Goal: Information Seeking & Learning: Learn about a topic

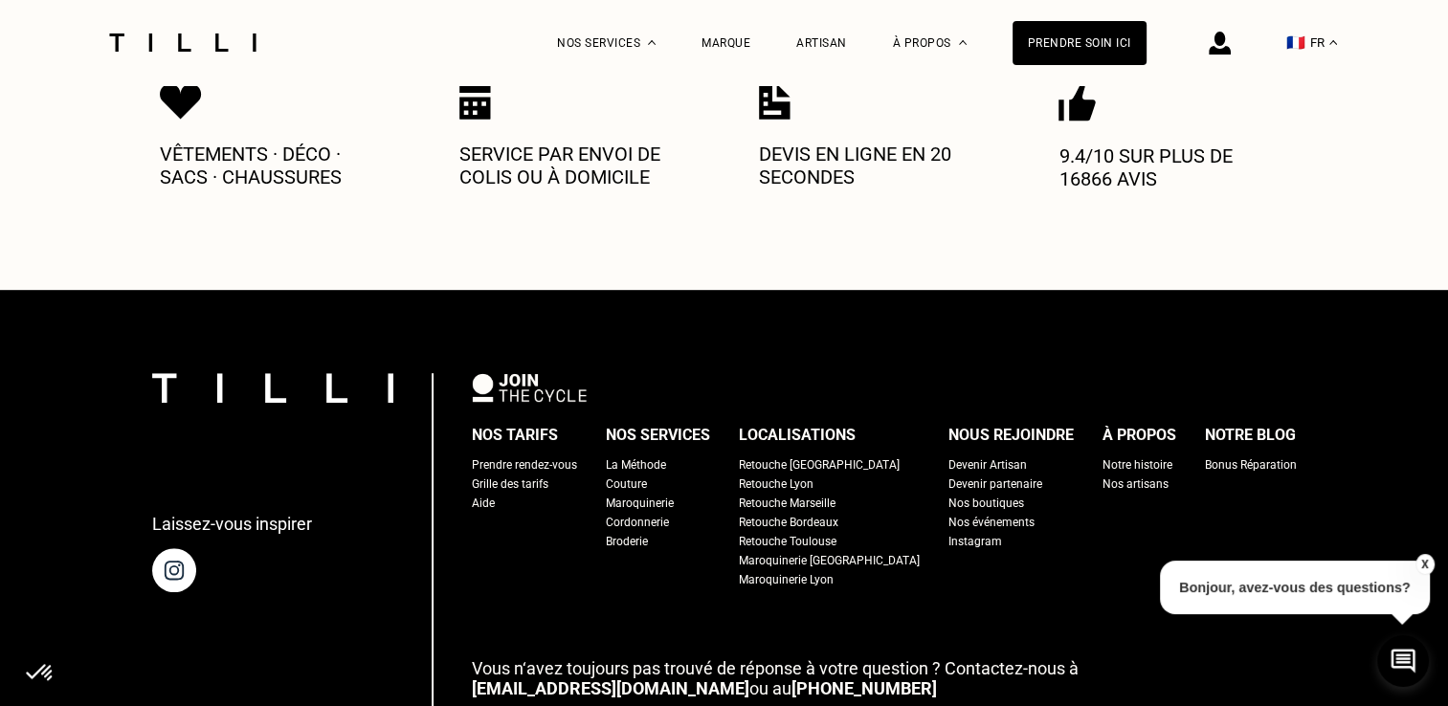
scroll to position [1224, 0]
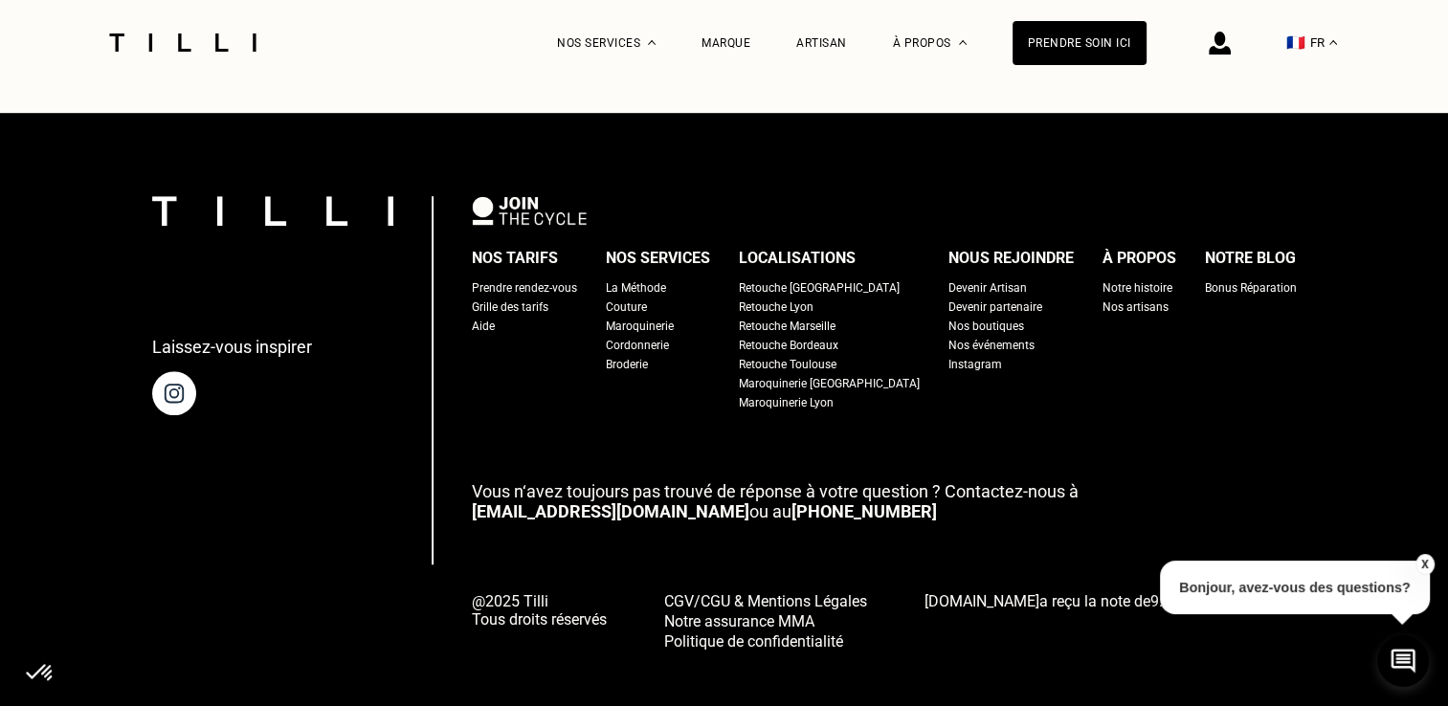
click at [823, 355] on div "Retouche Toulouse" at bounding box center [788, 364] width 98 height 19
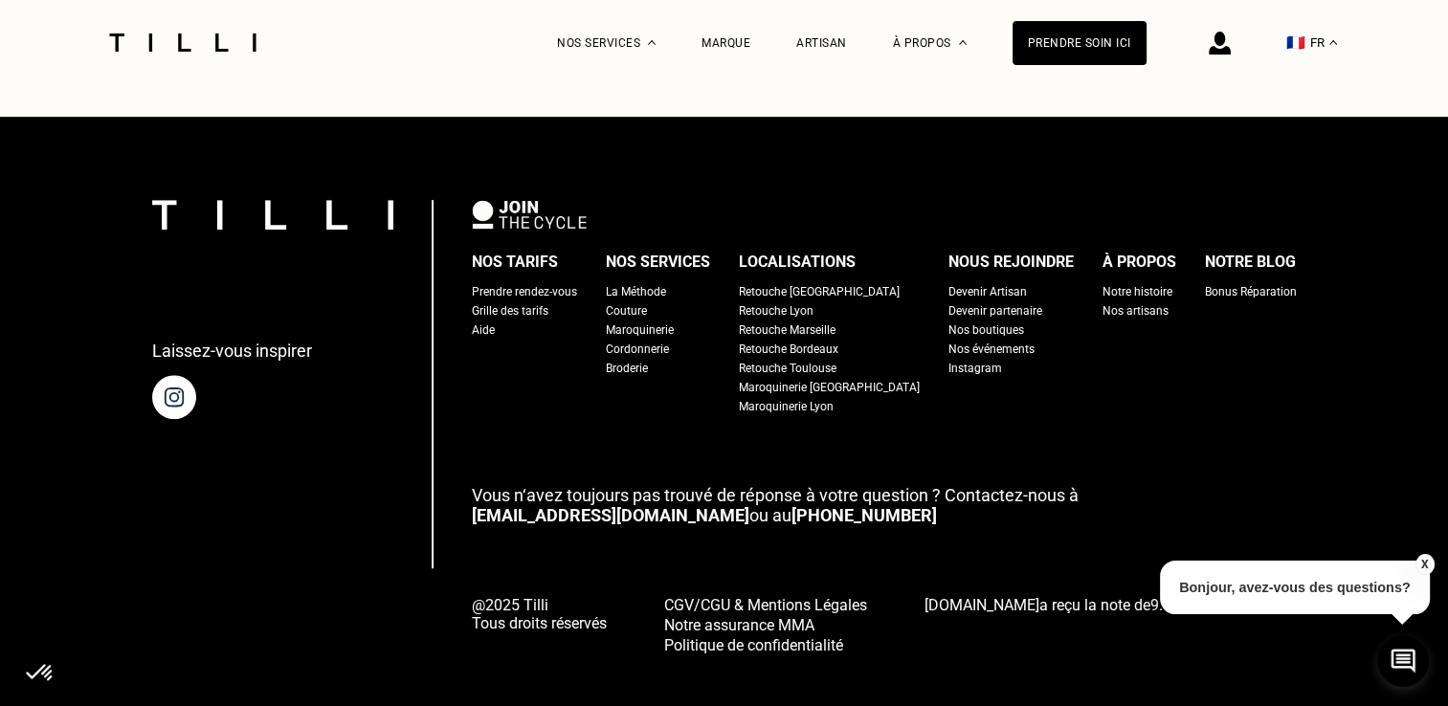
scroll to position [8150, 0]
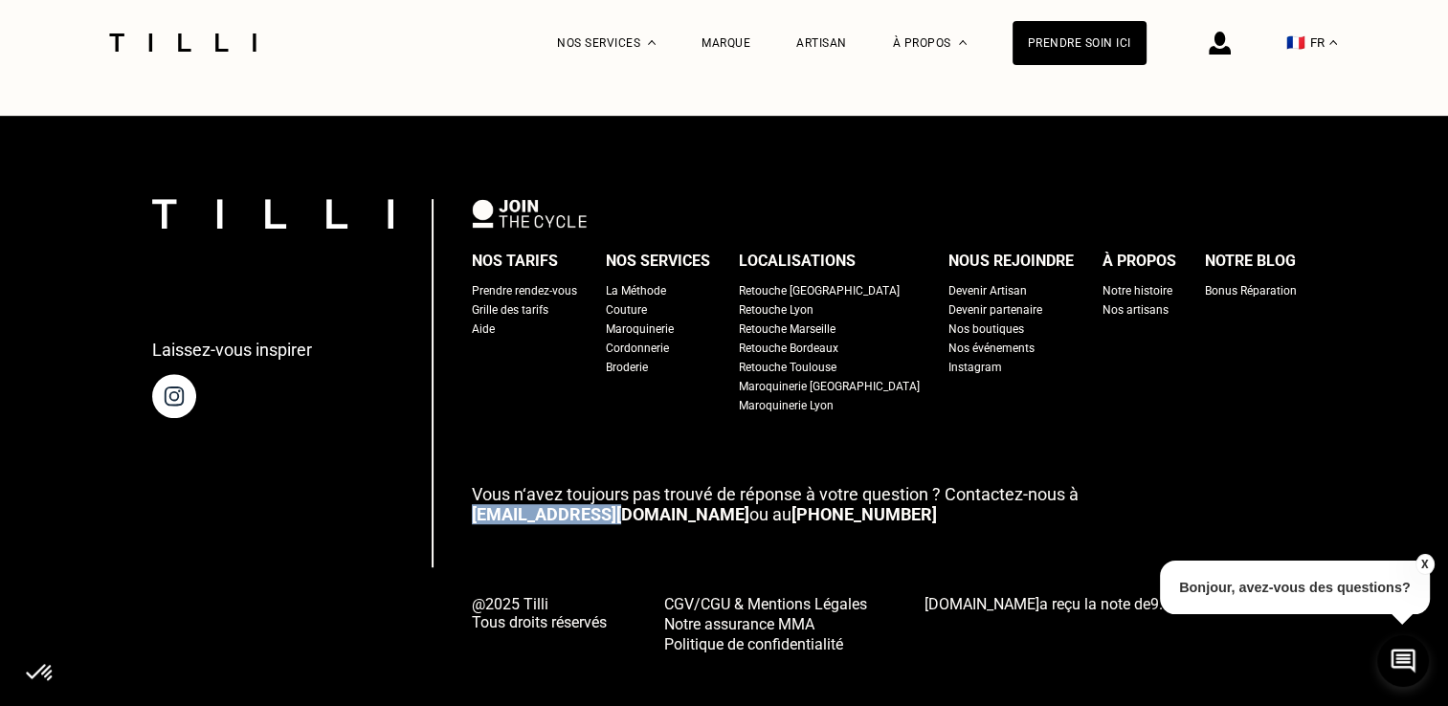
drag, startPoint x: 620, startPoint y: 484, endPoint x: 504, endPoint y: 481, distance: 115.8
click at [504, 484] on p "Vous n‘avez toujours pas trouvé de réponse à votre question ? Contactez-nous à …" at bounding box center [884, 504] width 825 height 40
drag, startPoint x: 504, startPoint y: 481, endPoint x: 490, endPoint y: 487, distance: 15.5
click at [490, 487] on div "Laissez-vous inspirer Nos tarifs Prendre rendez-vous Grille des tarifs Aide Nos…" at bounding box center [724, 426] width 1144 height 454
click at [955, 281] on div "Devenir Artisan" at bounding box center [987, 290] width 78 height 19
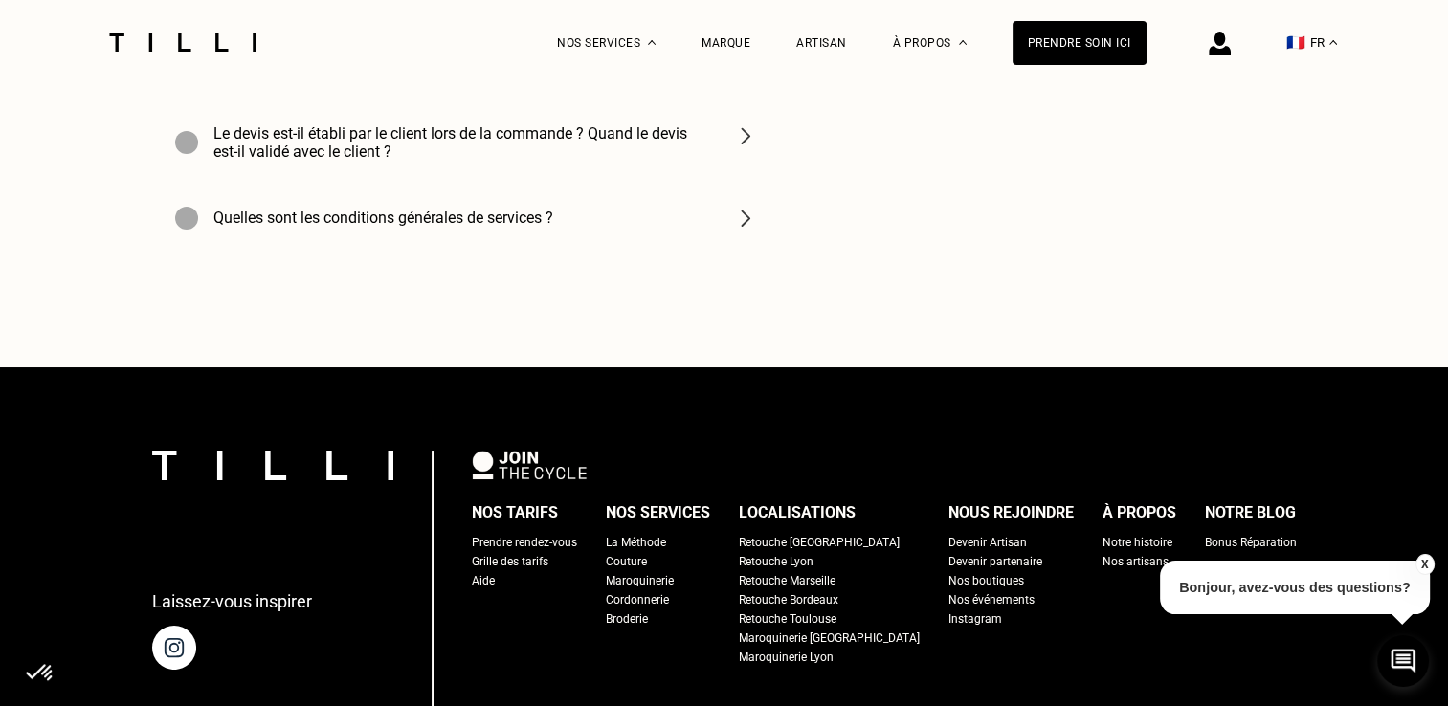
scroll to position [7203, 0]
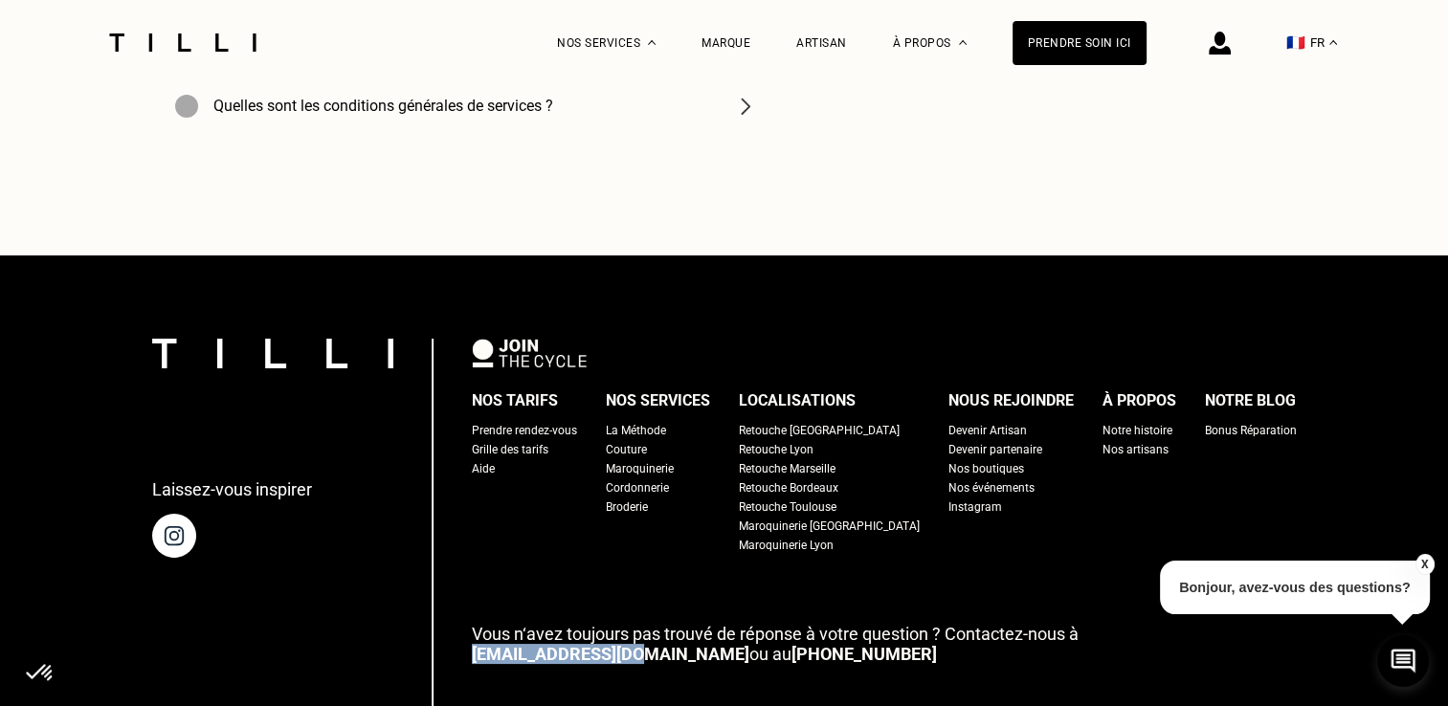
drag, startPoint x: 496, startPoint y: 480, endPoint x: 628, endPoint y: 487, distance: 132.2
click at [628, 487] on div "Laissez-vous inspirer Nos tarifs Prendre rendez-vous Grille des tarifs Aide Nos…" at bounding box center [724, 566] width 1144 height 454
drag, startPoint x: 628, startPoint y: 487, endPoint x: 645, endPoint y: 496, distance: 19.3
click at [645, 496] on div "Nos tarifs Prendre rendez-vous Grille des tarifs Aide Nos services La Méthode C…" at bounding box center [884, 566] width 825 height 454
drag, startPoint x: 643, startPoint y: 482, endPoint x: 501, endPoint y: 484, distance: 141.6
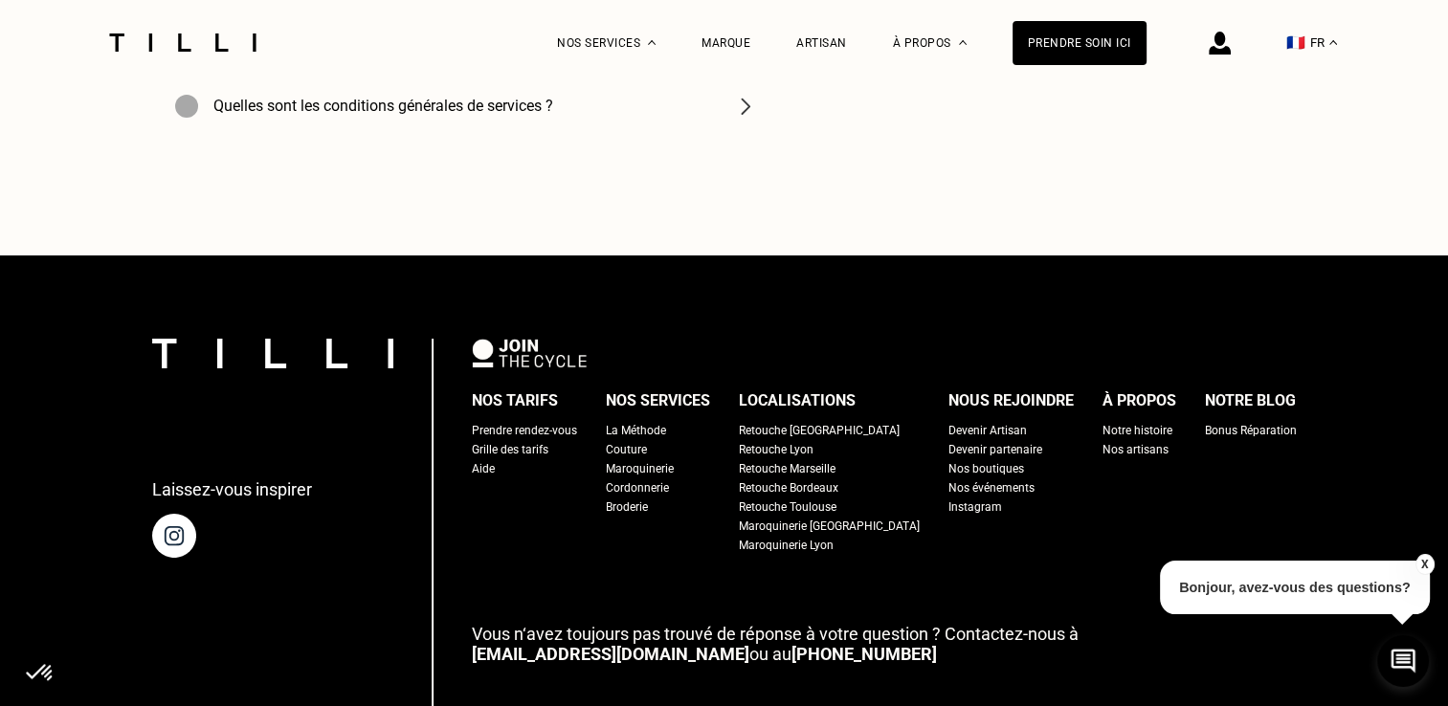
drag, startPoint x: 501, startPoint y: 484, endPoint x: 614, endPoint y: 545, distance: 128.4
click at [614, 545] on div "Nos tarifs Prendre rendez-vous Grille des tarifs Aide Nos services La Méthode C…" at bounding box center [884, 566] width 825 height 454
